Goal: Information Seeking & Learning: Understand process/instructions

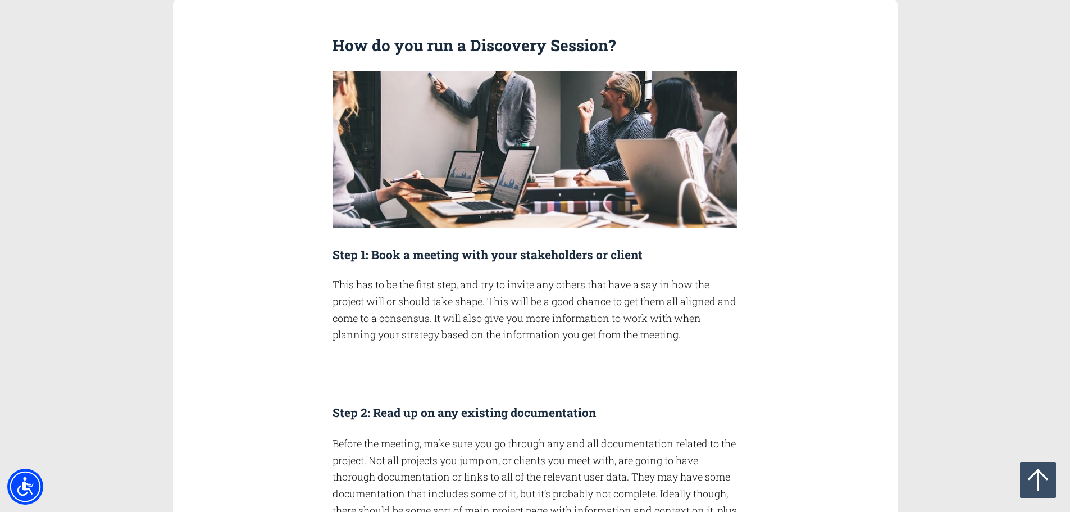
scroll to position [843, 0]
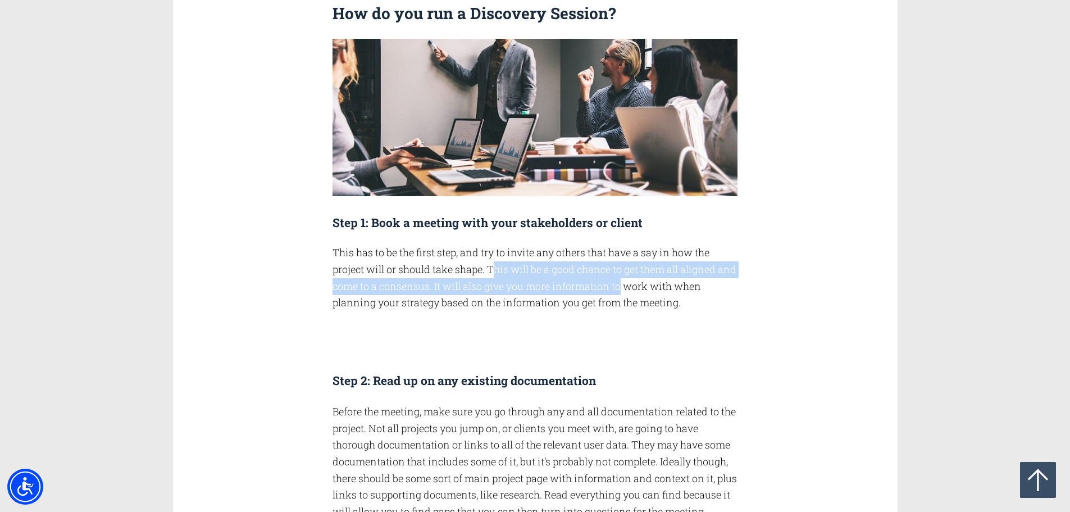
drag, startPoint x: 494, startPoint y: 271, endPoint x: 643, endPoint y: 292, distance: 149.7
click at [643, 292] on p "This has to be the first step, and try to invite any others that have a say in …" at bounding box center [535, 277] width 405 height 67
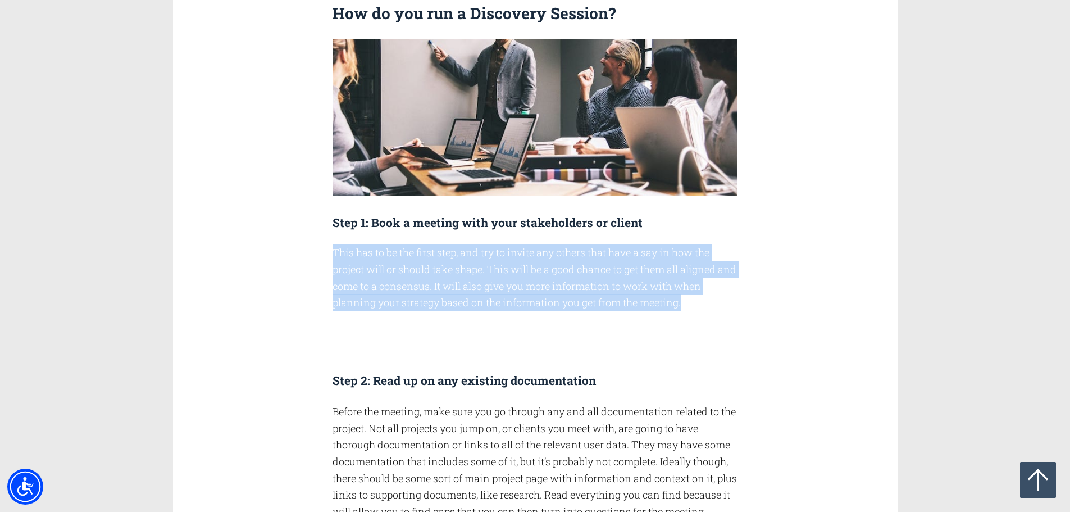
drag, startPoint x: 704, startPoint y: 308, endPoint x: 329, endPoint y: 248, distance: 378.9
copy p "This has to be the first step, and try to invite any others that have a say in …"
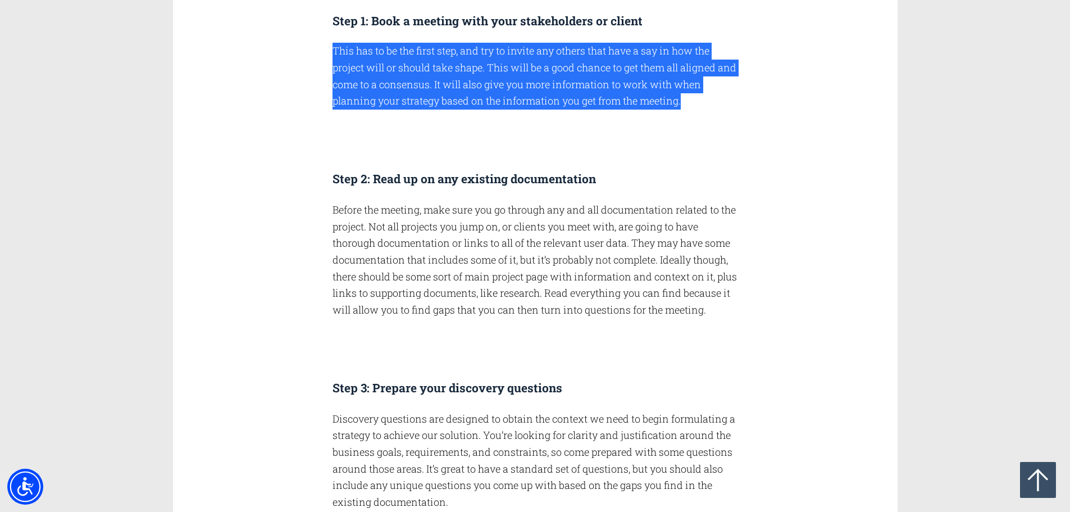
scroll to position [1068, 0]
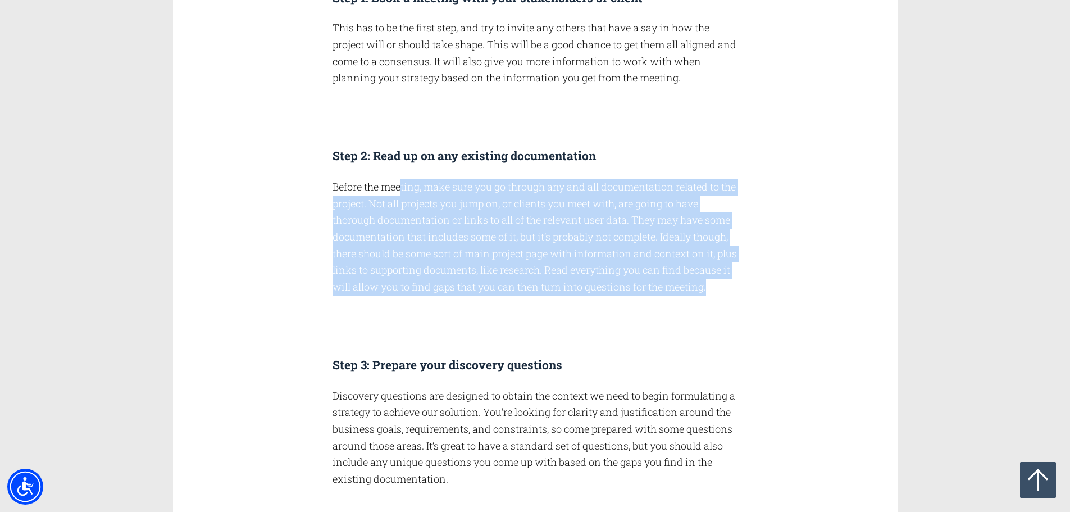
drag, startPoint x: 402, startPoint y: 186, endPoint x: 638, endPoint y: 303, distance: 264.1
click at [638, 296] on p "Before the meeting, make sure you go through any and all documentation related …" at bounding box center [535, 237] width 405 height 117
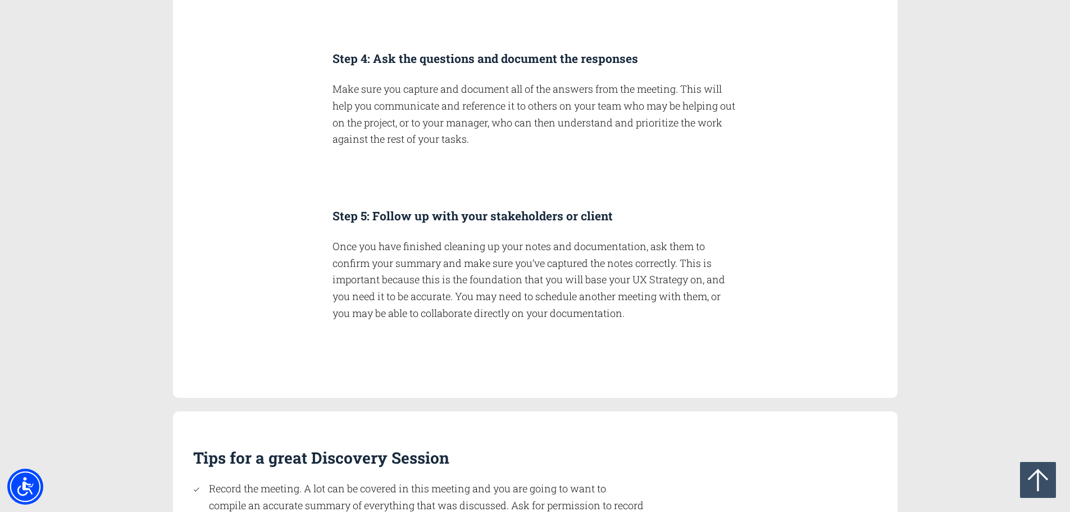
scroll to position [2135, 0]
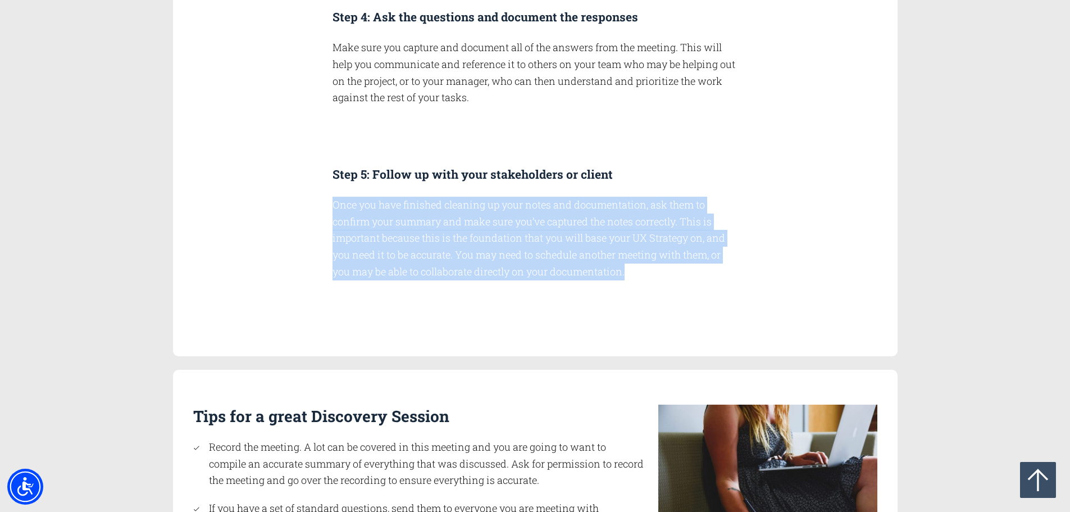
drag, startPoint x: 650, startPoint y: 291, endPoint x: 333, endPoint y: 223, distance: 324.1
click at [333, 223] on p "Once you have finished cleaning up your notes and documentation, ask them to co…" at bounding box center [535, 238] width 405 height 83
copy p "Once you have finished cleaning up your notes and documentation, ask them to co…"
